Goal: Share content

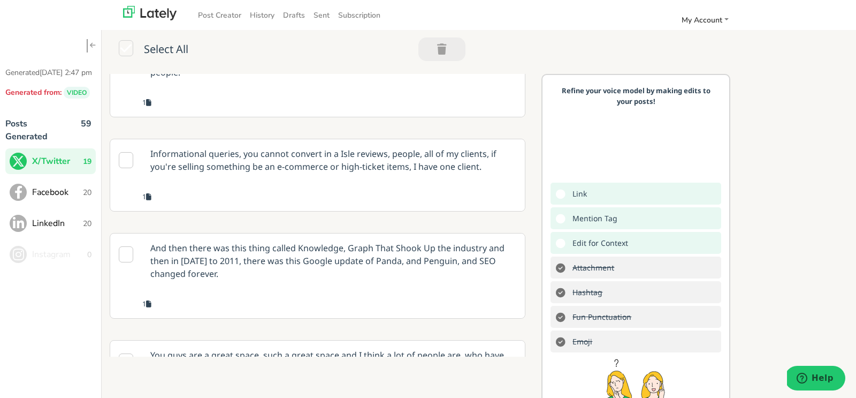
scroll to position [1198, 0]
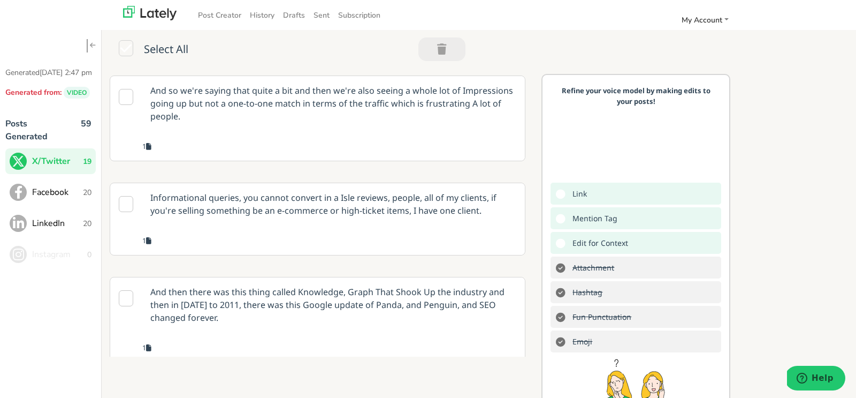
click at [311, 183] on p "Informational queries, you cannot convert in a Isle reviews, people, all of my …" at bounding box center [333, 204] width 383 height 42
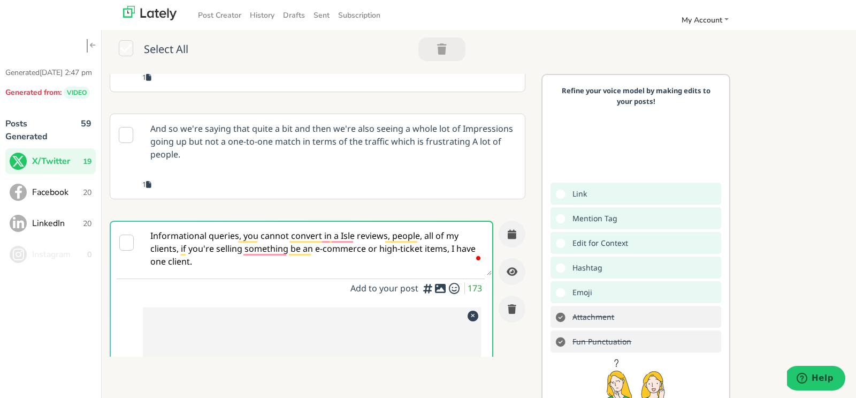
scroll to position [999, 0]
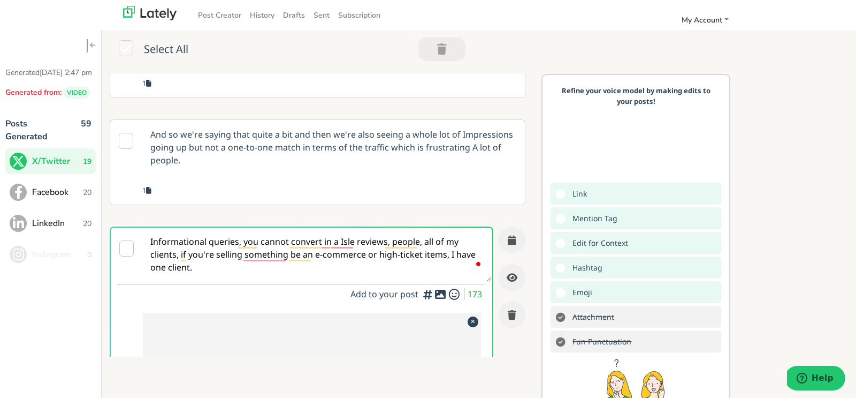
click at [295, 120] on p "And so we're saying that quite a bit and then we're also seeing a whole lot of …" at bounding box center [333, 147] width 383 height 55
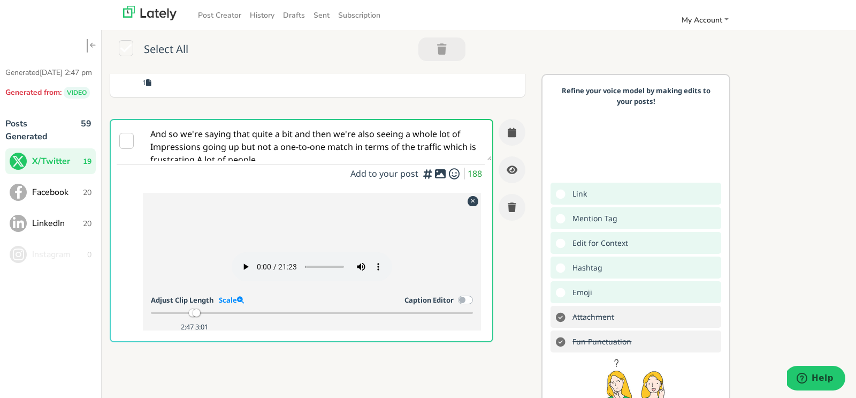
scroll to position [0, 0]
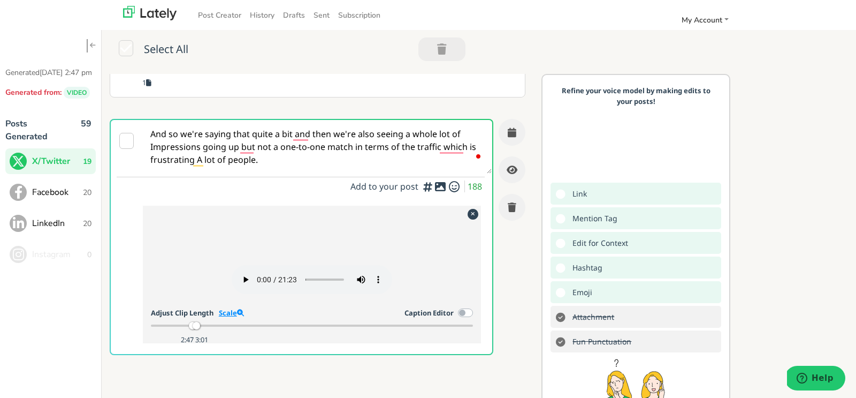
click at [224, 308] on link "Scale" at bounding box center [231, 313] width 25 height 10
drag, startPoint x: 261, startPoint y: 316, endPoint x: 180, endPoint y: 310, distance: 81.0
click at [180, 321] on div "2:35 3:01" at bounding box center [312, 326] width 323 height 10
drag, startPoint x: 182, startPoint y: 316, endPoint x: 166, endPoint y: 315, distance: 16.7
click at [166, 322] on div at bounding box center [167, 325] width 7 height 7
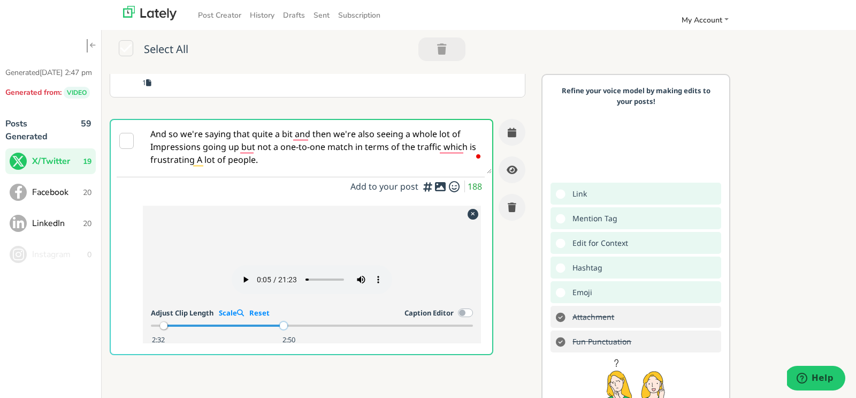
drag, startPoint x: 352, startPoint y: 314, endPoint x: 283, endPoint y: 316, distance: 69.6
click at [283, 322] on div at bounding box center [283, 325] width 7 height 7
click at [313, 306] on div "Adjust Clip Length Scale Reset Caption Editor" at bounding box center [312, 313] width 323 height 14
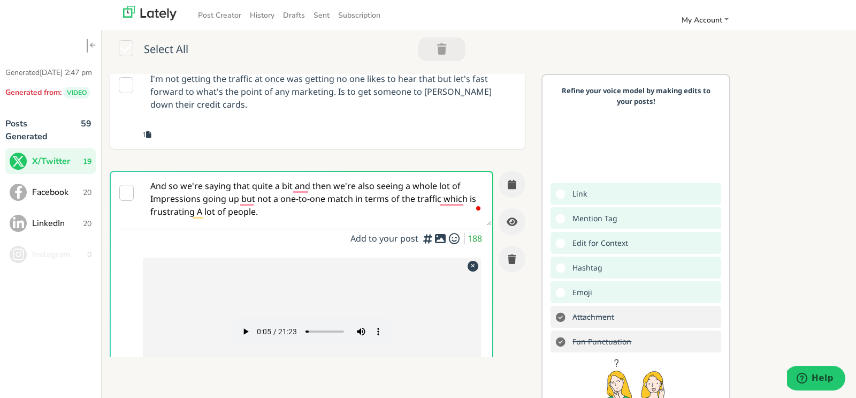
scroll to position [855, 0]
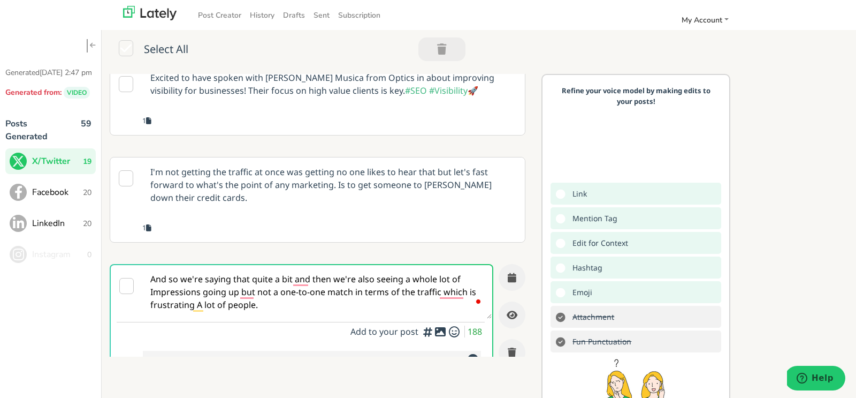
drag, startPoint x: 268, startPoint y: 255, endPoint x: 143, endPoint y: 214, distance: 131.5
click at [143, 265] on textarea "And so we're saying that quite a bit and then we're also seeing a whole lot of …" at bounding box center [317, 292] width 349 height 54
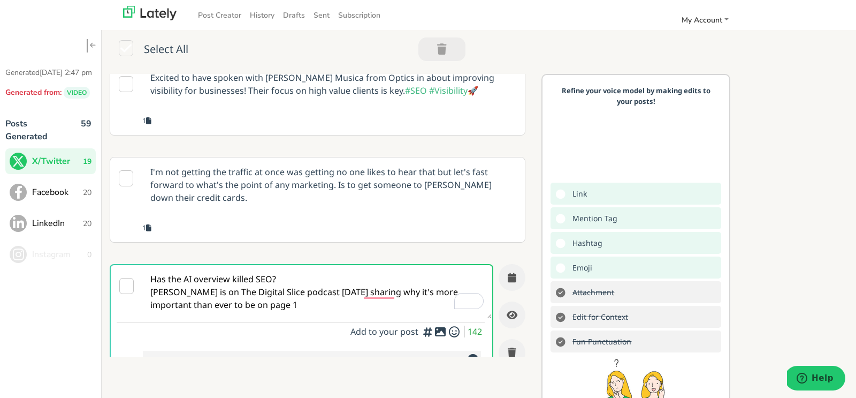
click at [280, 265] on textarea "Has the AI overview killed SEO? [PERSON_NAME] is on The Digital Slice podcast […" at bounding box center [317, 292] width 349 height 54
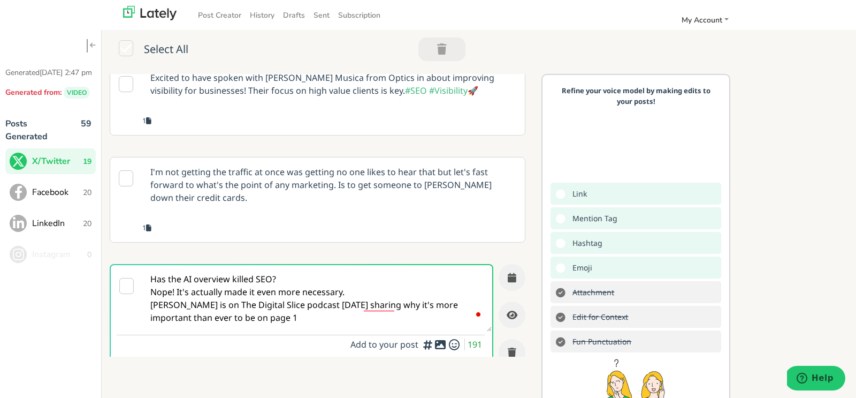
click at [311, 268] on textarea "Has the AI overview killed SEO? Nope! It's actually made it even more necessary…" at bounding box center [317, 298] width 349 height 66
click at [361, 265] on textarea "Has the AI overview killed SEO? Nope! It's actually made it even more necessary…" at bounding box center [317, 298] width 349 height 66
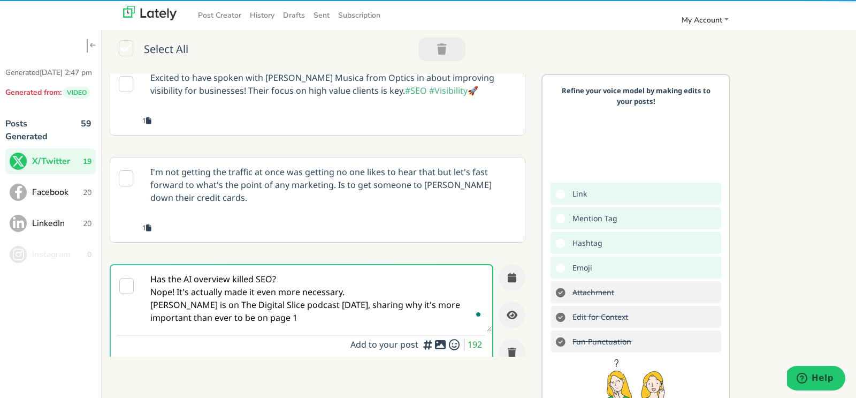
click at [296, 265] on textarea "Has the AI overview killed SEO? Nope! It's actually made it even more necessary…" at bounding box center [317, 298] width 349 height 66
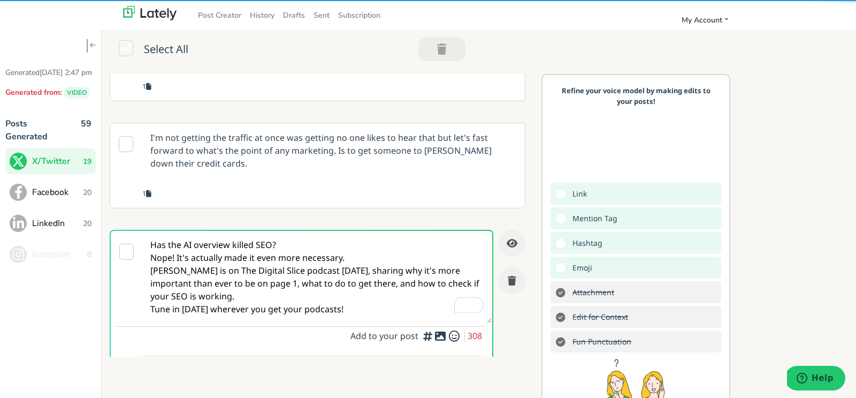
scroll to position [896, 0]
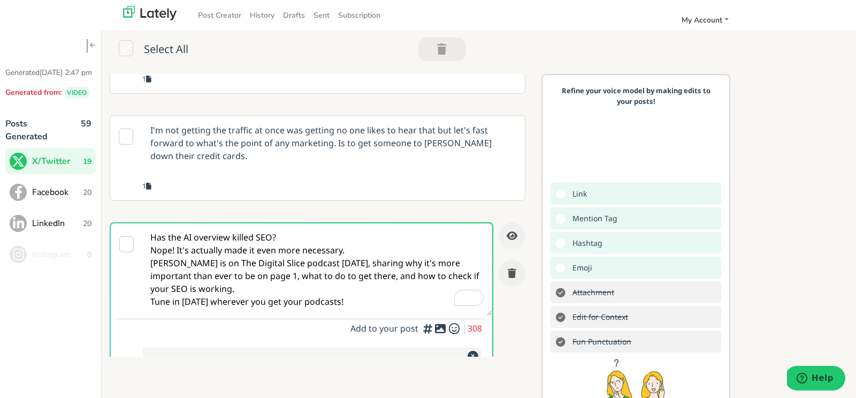
drag, startPoint x: 362, startPoint y: 247, endPoint x: 147, endPoint y: 193, distance: 221.8
click at [147, 223] on textarea "Has the AI overview killed SEO? Nope! It's actually made it even more necessary…" at bounding box center [317, 269] width 349 height 92
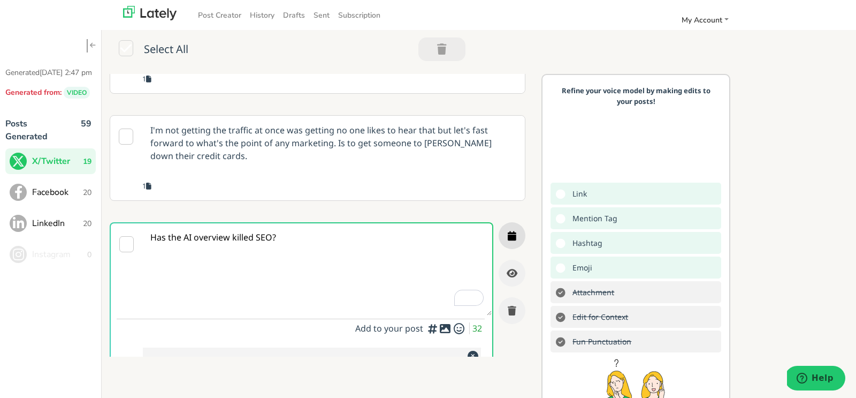
type textarea "Has the AI overview killed SEO?"
click at [509, 231] on icon "button" at bounding box center [512, 236] width 9 height 10
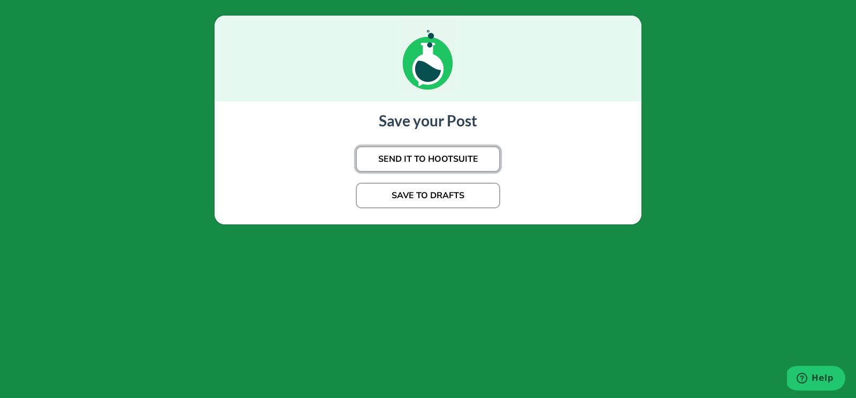
click at [439, 164] on button "SEND IT TO HOOTSUITE" at bounding box center [428, 159] width 144 height 26
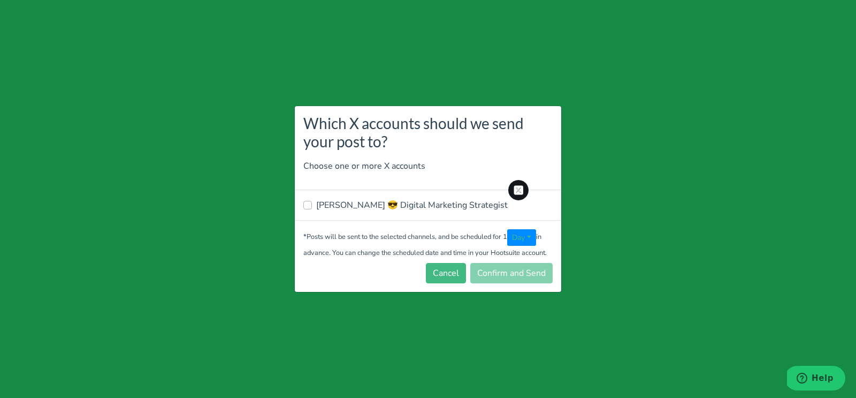
click at [346, 206] on label "[PERSON_NAME] 😎 Digital Marketing Strategist" at bounding box center [412, 205] width 192 height 13
click at [312, 206] on input "[PERSON_NAME] 😎 Digital Marketing Strategist" at bounding box center [307, 204] width 9 height 11
checkbox input "true"
click at [511, 275] on button "Confirm and Send" at bounding box center [511, 273] width 82 height 20
